Goal: Transaction & Acquisition: Purchase product/service

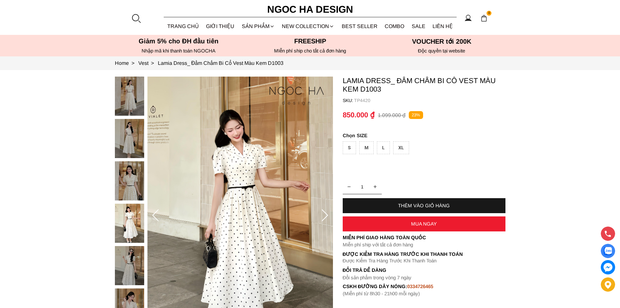
click at [135, 19] on div at bounding box center [136, 18] width 10 height 10
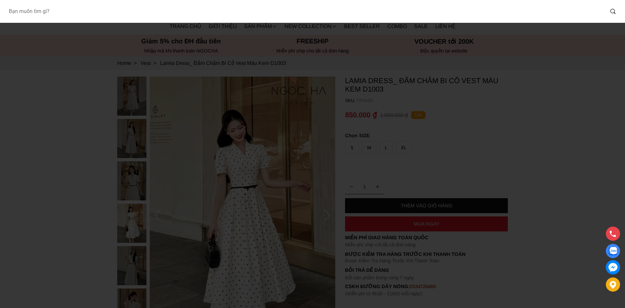
click at [168, 15] on input "Input search Bạn muốn tìm gì?" at bounding box center [303, 11] width 601 height 15
type input "d1000"
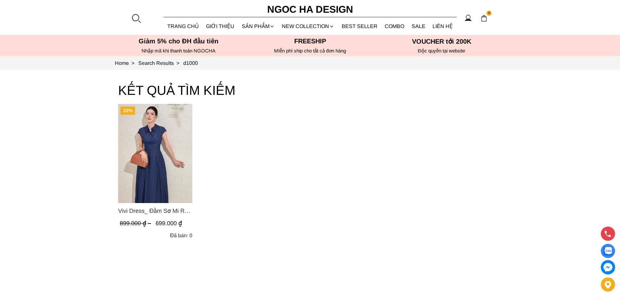
click at [138, 18] on div at bounding box center [136, 18] width 10 height 10
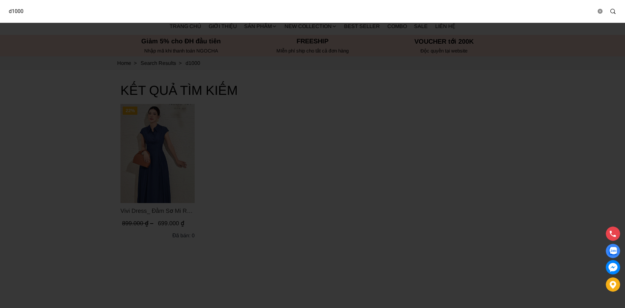
drag, startPoint x: 118, startPoint y: 13, endPoint x: 0, endPoint y: 18, distance: 117.9
click at [0, 18] on div "d1000" at bounding box center [312, 11] width 625 height 23
type input "a1080"
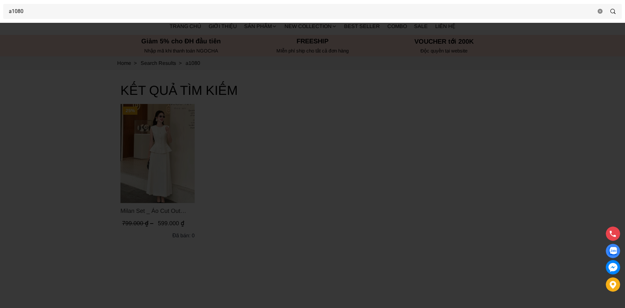
click at [192, 144] on div at bounding box center [312, 154] width 625 height 308
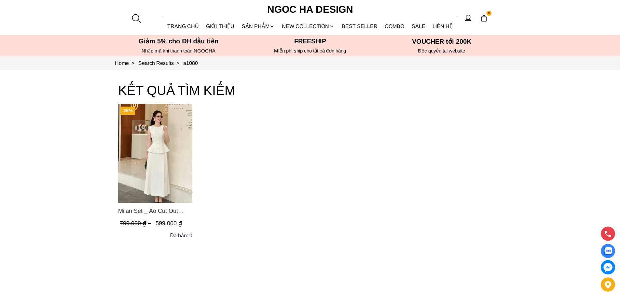
click at [140, 19] on div at bounding box center [136, 18] width 10 height 10
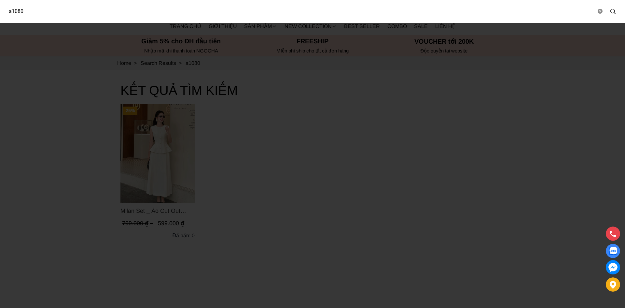
drag, startPoint x: 132, startPoint y: 18, endPoint x: 0, endPoint y: 18, distance: 131.5
click at [0, 18] on div "a1080" at bounding box center [312, 11] width 625 height 23
type input "bj127"
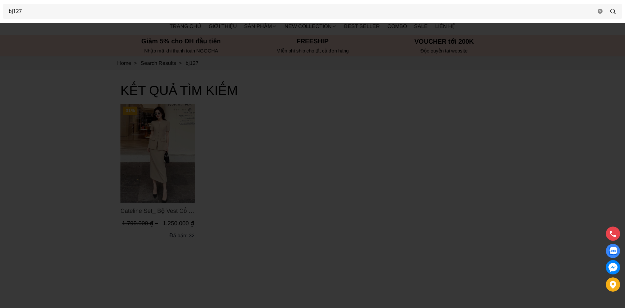
drag, startPoint x: 237, startPoint y: 144, endPoint x: 173, endPoint y: 203, distance: 86.6
click at [237, 145] on div at bounding box center [312, 154] width 625 height 308
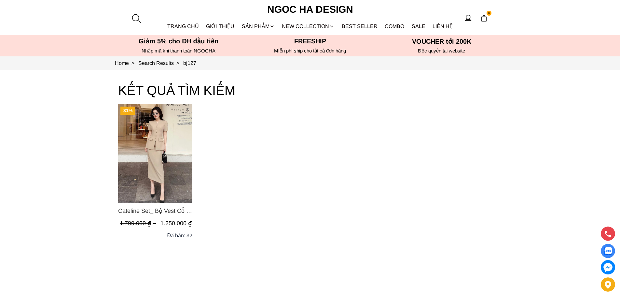
click at [145, 215] on span "Cateline Set_ Bộ Vest Cổ V Đính Cúc Nhí Chân Váy Bút Chì BJ127" at bounding box center [155, 210] width 74 height 9
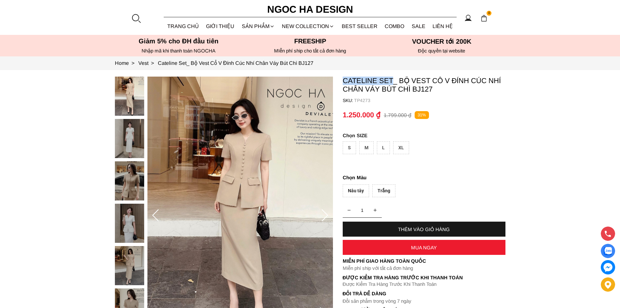
click at [393, 82] on p "Cateline Set_ Bộ Vest Cổ V Đính Cúc Nhí Chân Váy Bút Chì BJ127" at bounding box center [424, 84] width 163 height 17
